Goal: Transaction & Acquisition: Obtain resource

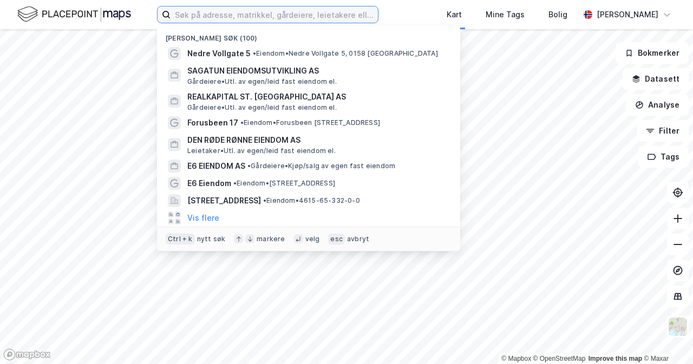
click at [263, 10] on input at bounding box center [274, 14] width 207 height 16
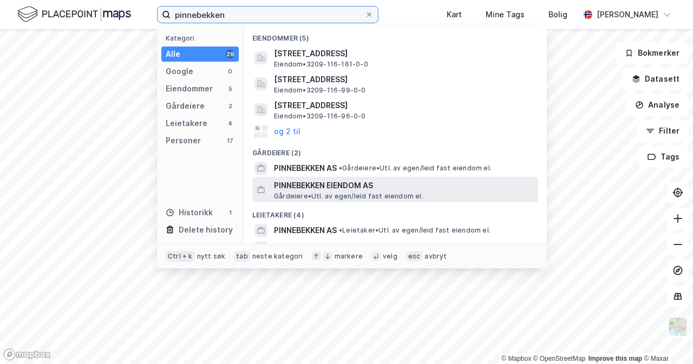
type input "pinnebekken"
click at [312, 191] on span "PINNEBEKKEN EIENDOM AS" at bounding box center [404, 185] width 260 height 13
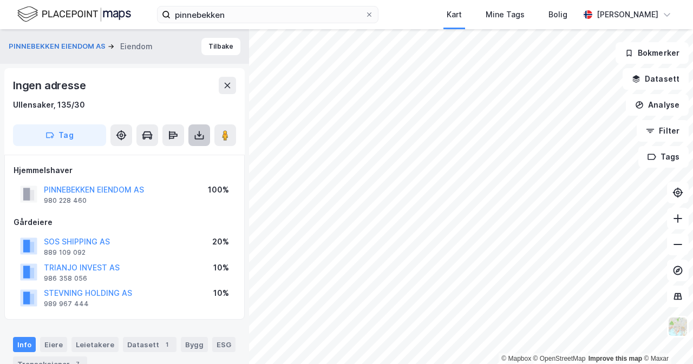
click at [201, 140] on icon at bounding box center [199, 135] width 11 height 11
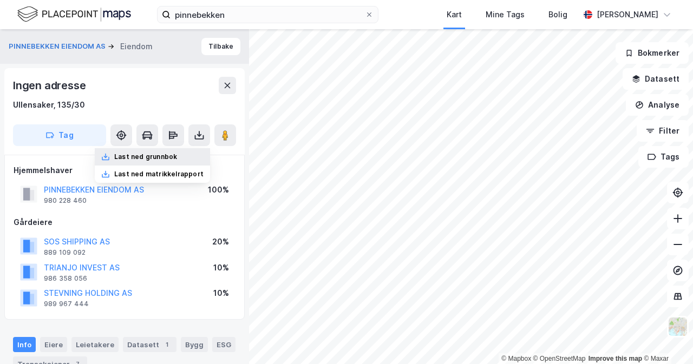
click at [181, 158] on div "Last ned grunnbok" at bounding box center [152, 156] width 115 height 17
